Goal: Transaction & Acquisition: Purchase product/service

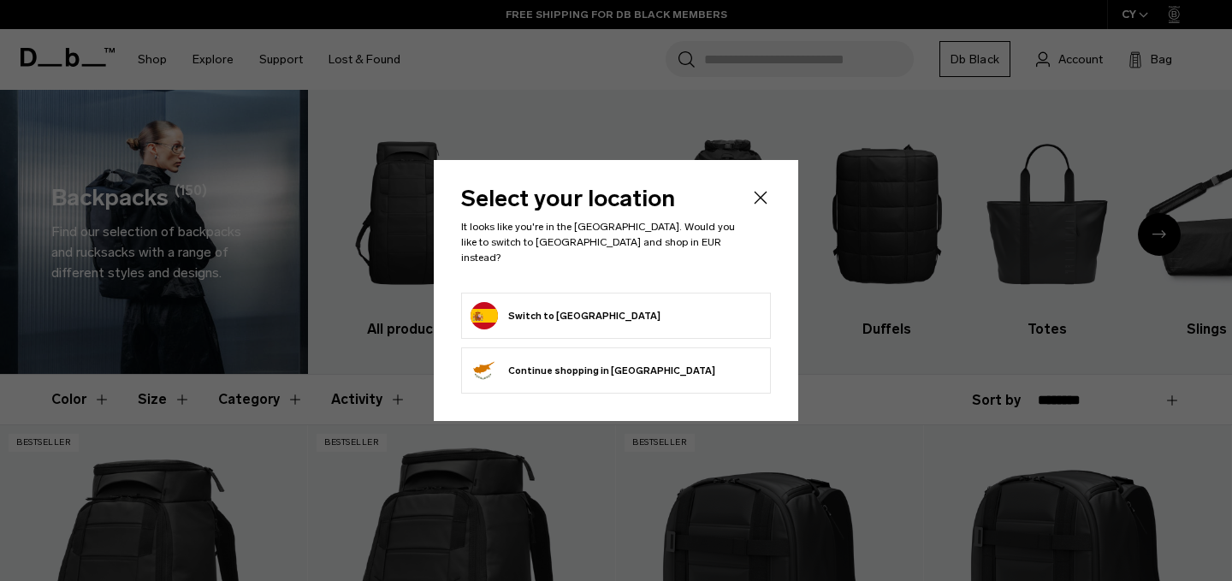
click at [548, 311] on button "Switch to [GEOGRAPHIC_DATA]" at bounding box center [566, 315] width 190 height 27
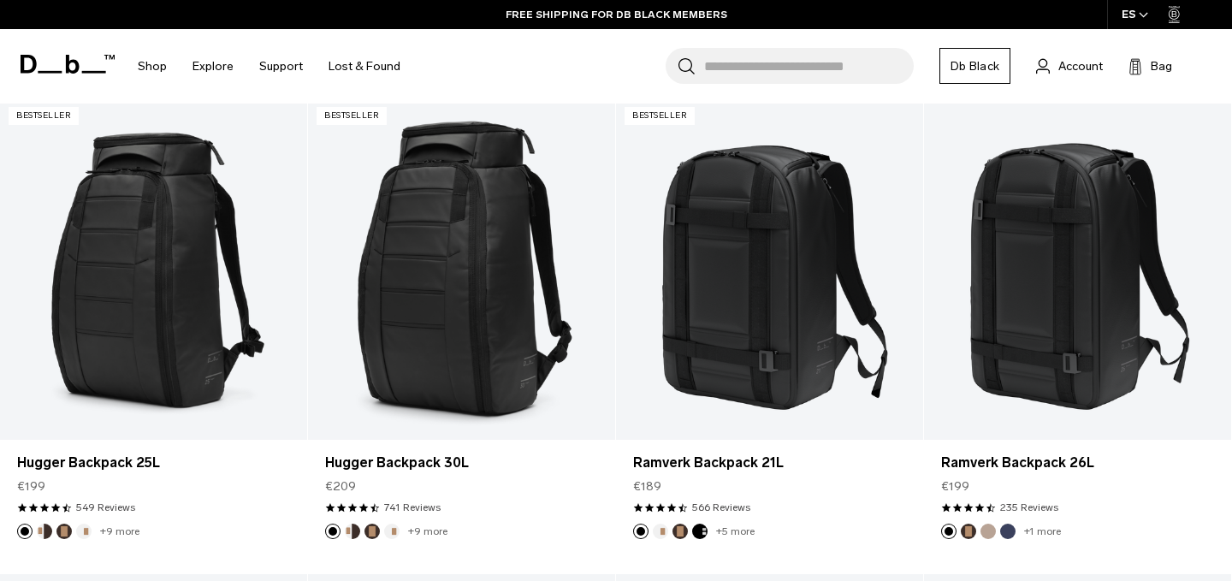
scroll to position [338, 0]
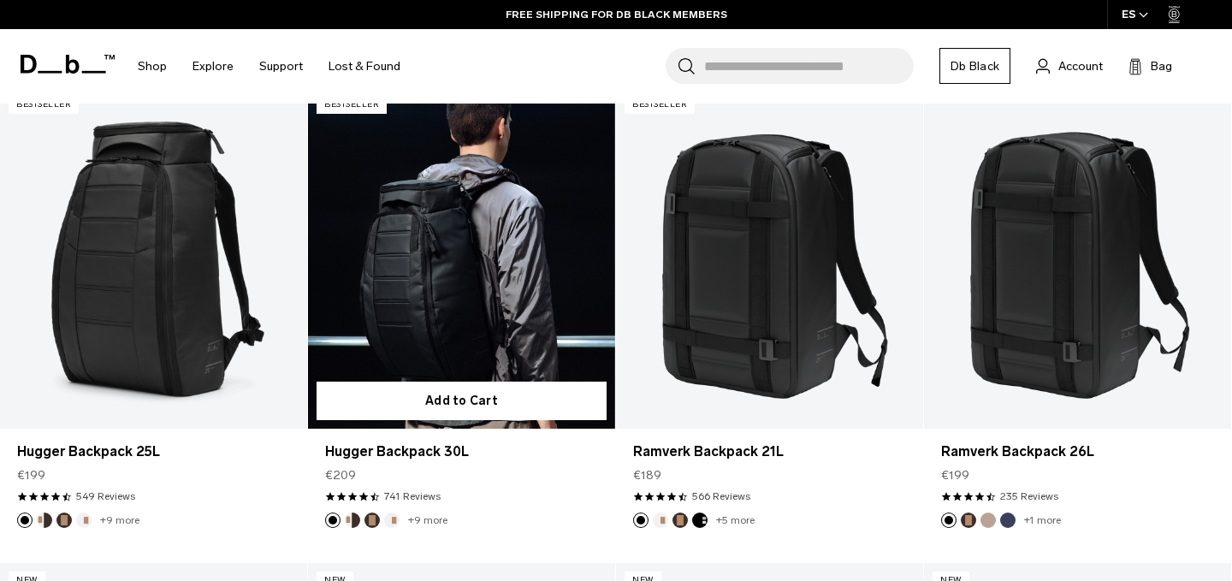
click at [515, 285] on link "Hugger Backpack 30L" at bounding box center [461, 257] width 307 height 341
